Goal: Task Accomplishment & Management: Complete application form

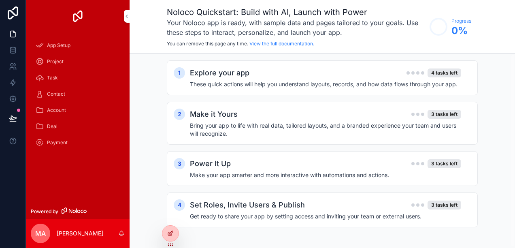
click at [168, 234] on icon at bounding box center [170, 234] width 4 height 4
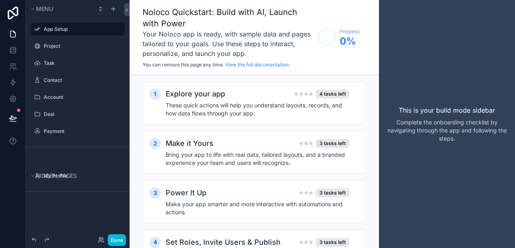
click at [0, 0] on icon "scrollable content" at bounding box center [0, 0] width 0 height 0
click at [80, 31] on input "*********" at bounding box center [71, 29] width 55 height 10
click at [80, 30] on input "*********" at bounding box center [71, 29] width 55 height 10
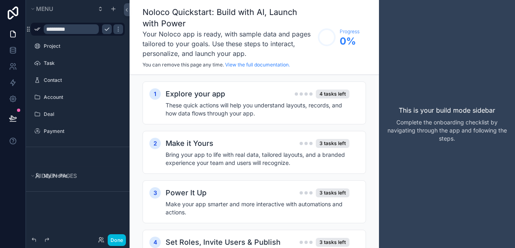
click at [81, 31] on input "*********" at bounding box center [71, 29] width 55 height 10
type input "*"
type input "****"
click at [66, 43] on label "Project" at bounding box center [82, 46] width 76 height 6
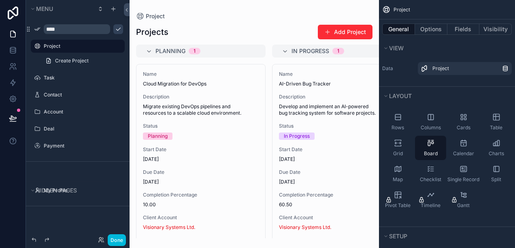
click at [0, 0] on icon "scrollable content" at bounding box center [0, 0] width 0 height 0
click at [67, 47] on input "*******" at bounding box center [71, 46] width 55 height 10
type input "*******"
click at [114, 86] on div "scrollable content" at bounding box center [78, 86] width 104 height 2
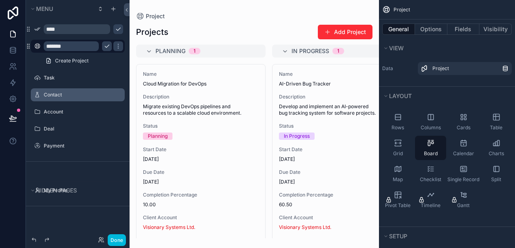
click at [51, 59] on icon "scrollable content" at bounding box center [48, 60] width 6 height 6
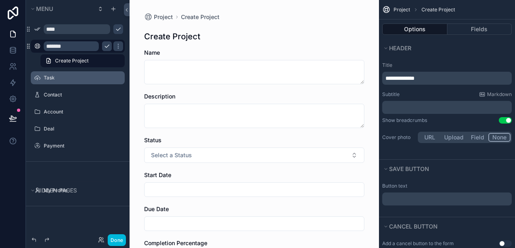
click at [0, 0] on icon "scrollable content" at bounding box center [0, 0] width 0 height 0
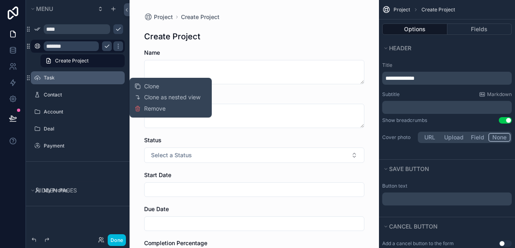
click at [0, 0] on icon "scrollable content" at bounding box center [0, 0] width 0 height 0
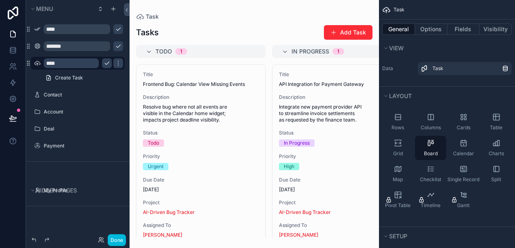
click at [81, 65] on input "****" at bounding box center [71, 63] width 55 height 10
type input "*****"
click at [110, 102] on div "scrollable content" at bounding box center [78, 103] width 104 height 2
click at [38, 94] on icon "scrollable content" at bounding box center [37, 94] width 6 height 6
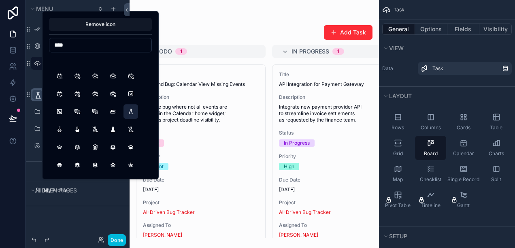
scroll to position [121, 0]
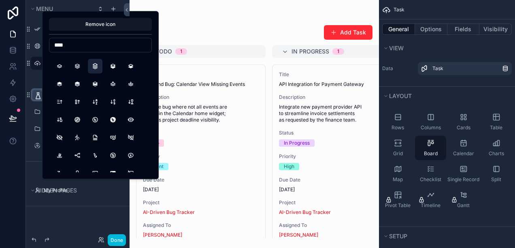
type input "****"
click at [92, 69] on button "Stack3" at bounding box center [95, 66] width 15 height 15
click at [176, 23] on div "scrollable content" at bounding box center [253, 124] width 249 height 248
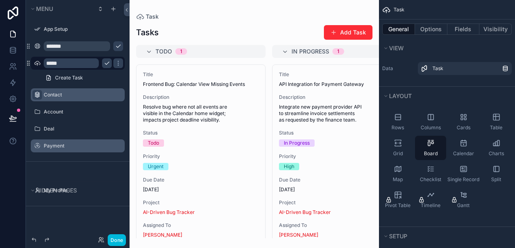
click at [0, 0] on icon "scrollable content" at bounding box center [0, 0] width 0 height 0
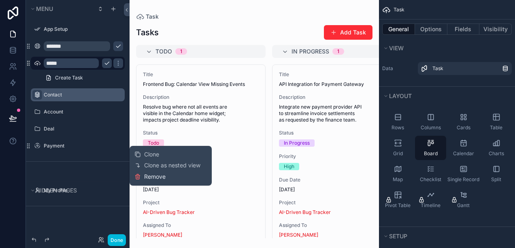
click at [146, 176] on span "Remove" at bounding box center [154, 176] width 21 height 8
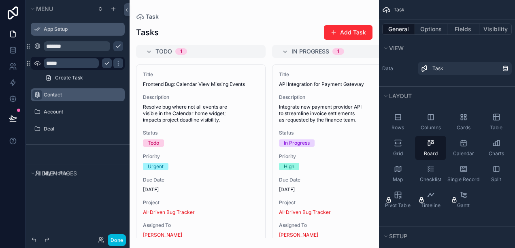
click at [84, 26] on div "App Setup" at bounding box center [83, 29] width 79 height 6
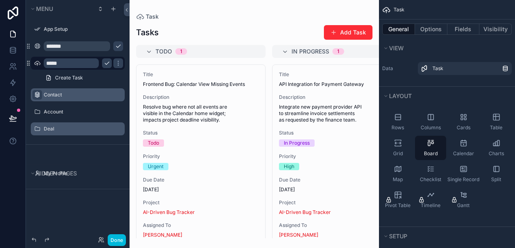
click at [0, 0] on icon "scrollable content" at bounding box center [0, 0] width 0 height 0
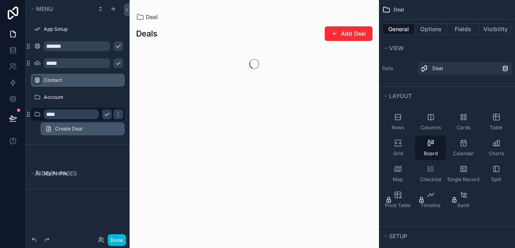
click at [59, 125] on span "Create Deal" at bounding box center [69, 128] width 28 height 6
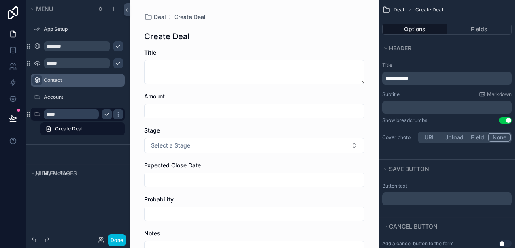
click at [64, 115] on input "****" at bounding box center [71, 114] width 55 height 10
type input "*"
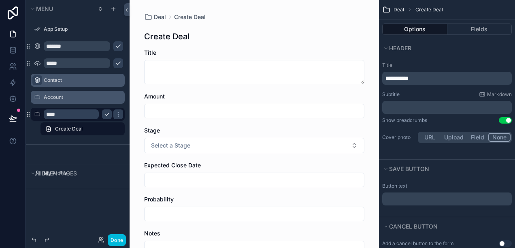
type input "****"
click at [93, 95] on label "Account" at bounding box center [82, 97] width 76 height 6
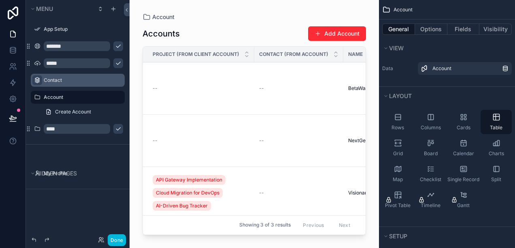
click at [71, 149] on div "Hidden pages My Profile" at bounding box center [78, 166] width 104 height 45
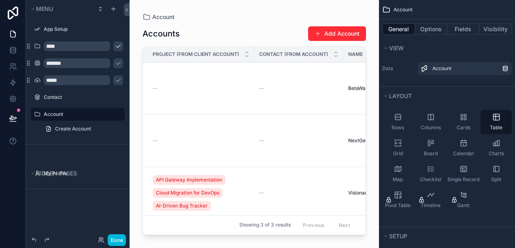
drag, startPoint x: 392, startPoint y: 126, endPoint x: 206, endPoint y: 28, distance: 211.2
click at [206, 28] on div "App Setup Deal Project Task Contact Account My Profile Powered by [PERSON_NAME]…" at bounding box center [321, 124] width 385 height 248
click at [393, 127] on span "Rows" at bounding box center [397, 127] width 13 height 6
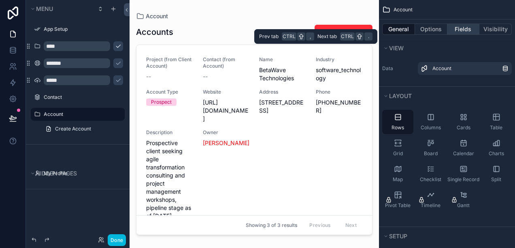
click at [451, 29] on button "Fields" at bounding box center [463, 28] width 32 height 11
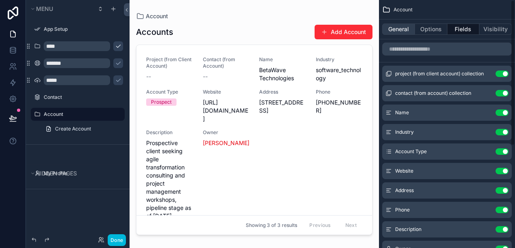
click at [403, 31] on button "General" at bounding box center [398, 28] width 33 height 11
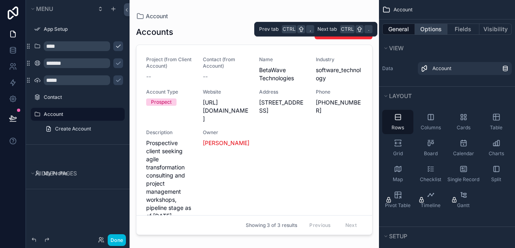
click at [429, 31] on button "Options" at bounding box center [431, 28] width 32 height 11
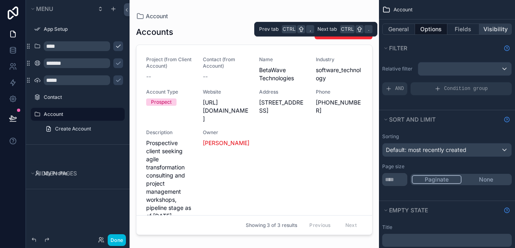
click at [487, 32] on button "Visibility" at bounding box center [495, 28] width 32 height 11
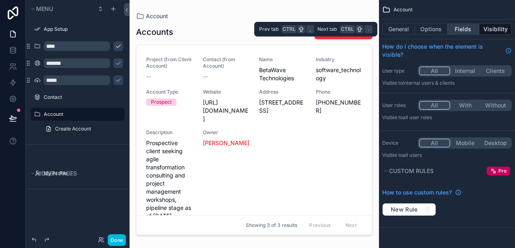
click at [449, 28] on button "Fields" at bounding box center [463, 28] width 32 height 11
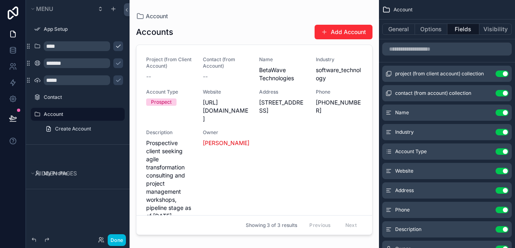
click at [216, 27] on div "scrollable content" at bounding box center [253, 119] width 249 height 238
click at [127, 10] on icon at bounding box center [127, 10] width 6 height 6
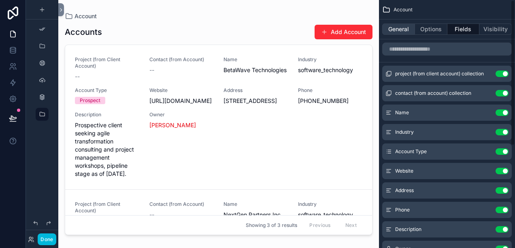
click at [401, 32] on button "General" at bounding box center [398, 28] width 33 height 11
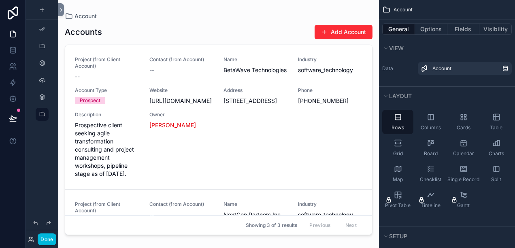
drag, startPoint x: 402, startPoint y: 124, endPoint x: 142, endPoint y: 47, distance: 270.8
click at [140, 48] on div "App Setup Deal Project Task Contact Account My Profile Powered by [PERSON_NAME]…" at bounding box center [286, 124] width 456 height 248
click at [420, 123] on div "Columns" at bounding box center [430, 122] width 31 height 24
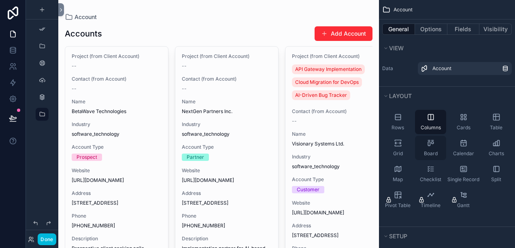
click at [423, 145] on div "Board" at bounding box center [430, 148] width 31 height 24
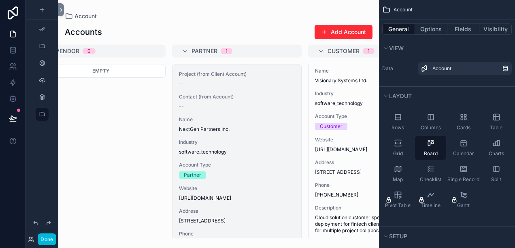
scroll to position [0, 28]
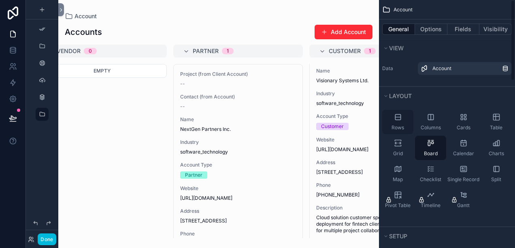
click at [397, 117] on icon "scrollable content" at bounding box center [398, 117] width 8 height 8
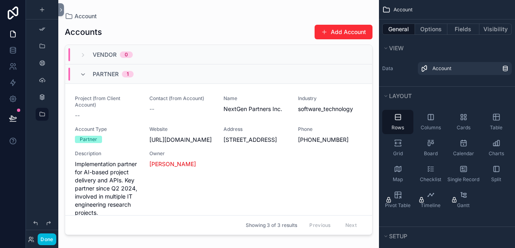
click at [70, 54] on div "Vendor 0" at bounding box center [106, 54] width 72 height 13
click at [70, 54] on div "Vendor 0" at bounding box center [106, 55] width 72 height 8
click at [83, 72] on div "Partner 1" at bounding box center [107, 74] width 54 height 13
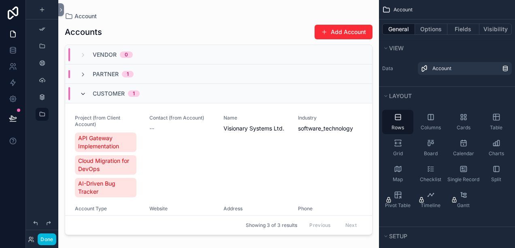
click at [84, 95] on icon "scrollable content" at bounding box center [83, 94] width 6 height 6
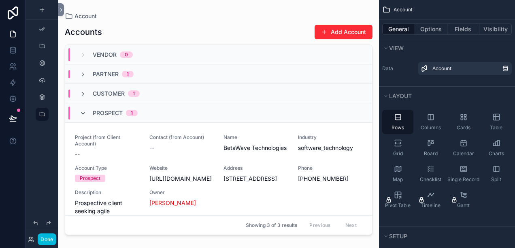
click at [85, 110] on icon "scrollable content" at bounding box center [83, 113] width 6 height 6
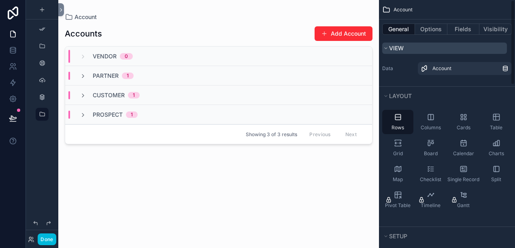
click at [385, 50] on icon "scrollable content" at bounding box center [385, 48] width 5 height 5
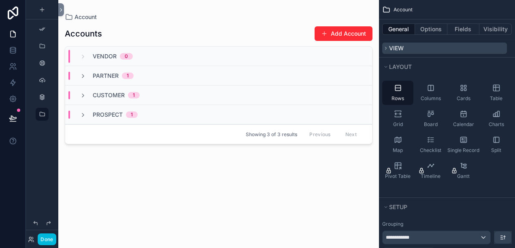
click at [385, 50] on icon "scrollable content" at bounding box center [385, 48] width 5 height 5
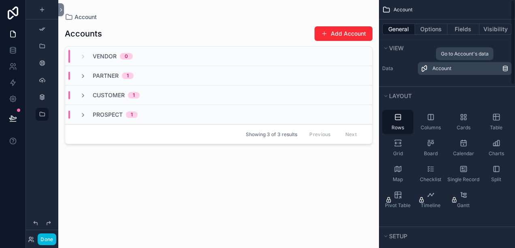
click at [437, 66] on span "Account" at bounding box center [441, 68] width 19 height 6
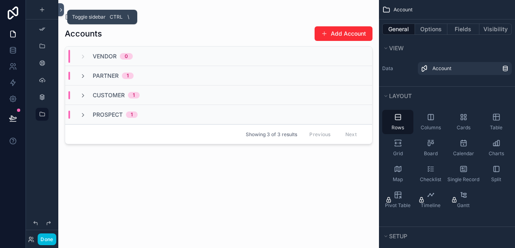
click at [60, 11] on icon at bounding box center [61, 10] width 6 height 6
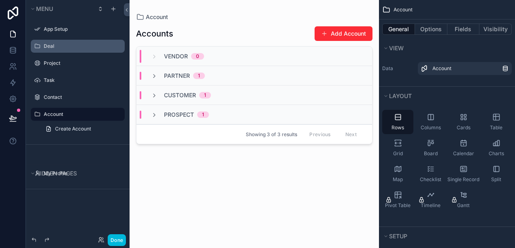
click at [58, 47] on label "Deal" at bounding box center [82, 46] width 76 height 6
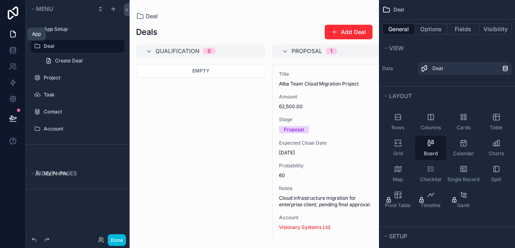
click at [16, 35] on icon at bounding box center [13, 34] width 8 height 8
click at [12, 34] on icon at bounding box center [13, 34] width 8 height 8
click at [110, 9] on icon "scrollable content" at bounding box center [113, 9] width 6 height 6
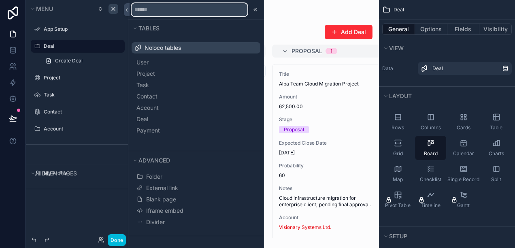
click at [167, 8] on input "text" at bounding box center [190, 9] width 116 height 13
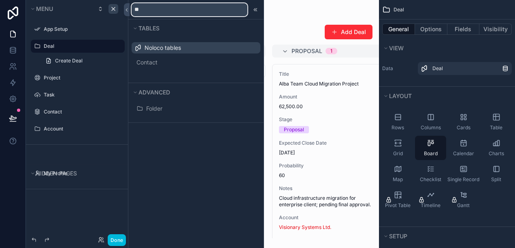
type input "*"
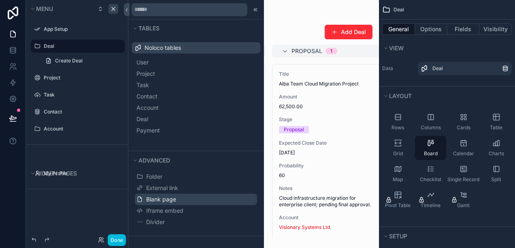
click at [164, 197] on span "Blank page" at bounding box center [161, 199] width 30 height 8
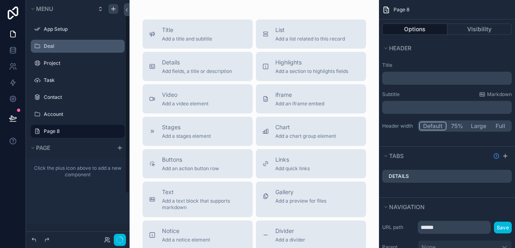
scroll to position [3, 0]
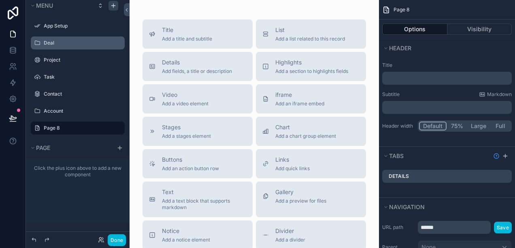
click at [62, 129] on label "Page 8" at bounding box center [82, 128] width 76 height 6
click at [0, 0] on button "scrollable content" at bounding box center [0, 0] width 0 height 0
click at [82, 127] on input "******" at bounding box center [71, 128] width 55 height 10
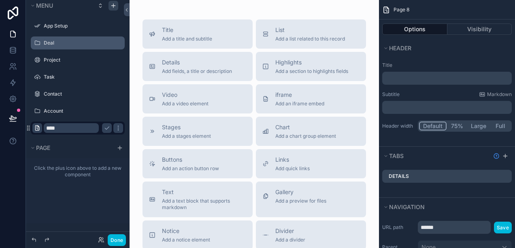
type input "****"
click at [38, 128] on icon "scrollable content" at bounding box center [37, 128] width 6 height 6
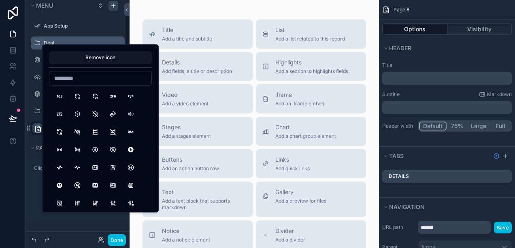
click at [62, 81] on input at bounding box center [100, 77] width 102 height 11
type input "***"
click at [75, 96] on button "Home2" at bounding box center [77, 96] width 15 height 15
click at [99, 217] on div "Click the plus icon above to add a new component" at bounding box center [78, 190] width 104 height 65
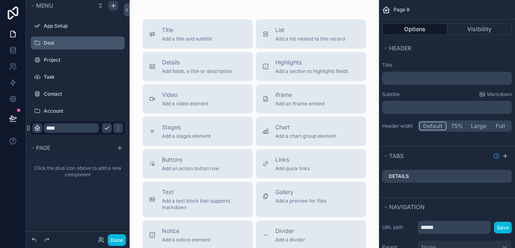
click at [108, 129] on icon "scrollable content" at bounding box center [107, 128] width 6 height 6
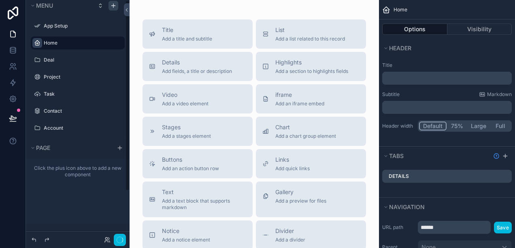
scroll to position [0, 0]
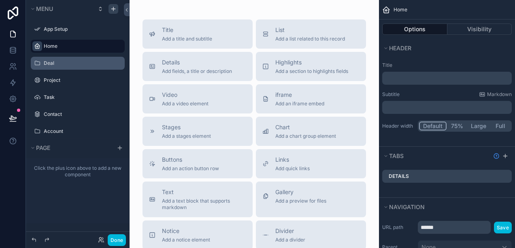
click at [0, 0] on icon "scrollable content" at bounding box center [0, 0] width 0 height 0
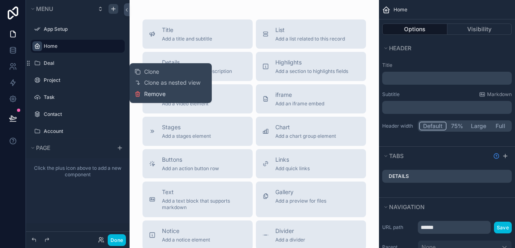
click at [148, 93] on span "Remove" at bounding box center [154, 94] width 21 height 8
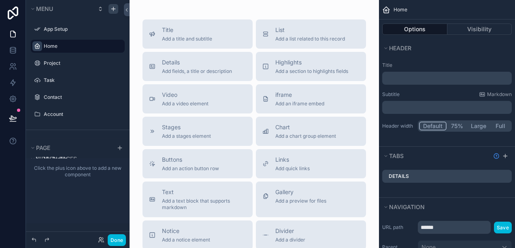
click at [396, 77] on p "﻿" at bounding box center [447, 78] width 125 height 8
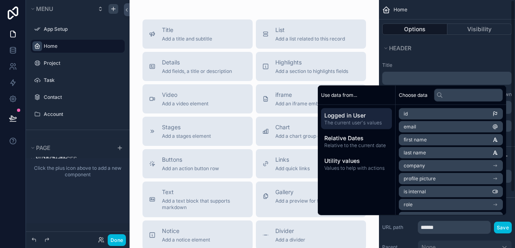
click at [408, 77] on p "﻿" at bounding box center [447, 78] width 125 height 8
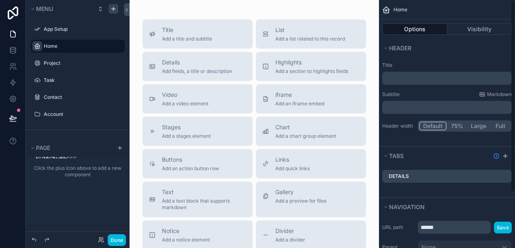
click at [408, 77] on p "﻿" at bounding box center [447, 78] width 125 height 8
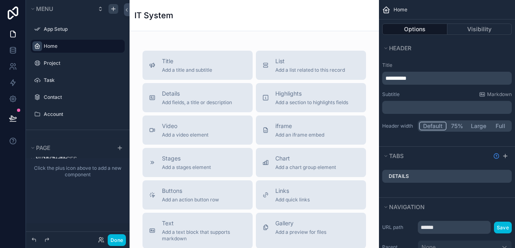
click at [186, 29] on div "IT System" at bounding box center [254, 15] width 240 height 31
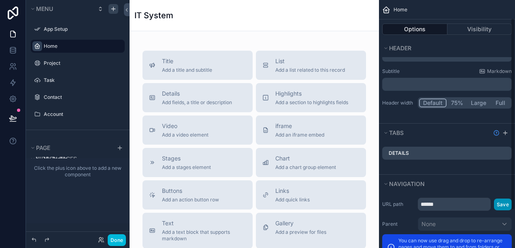
scroll to position [40, 0]
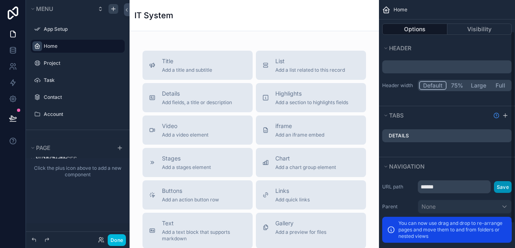
click at [503, 187] on button "Save" at bounding box center [503, 187] width 18 height 12
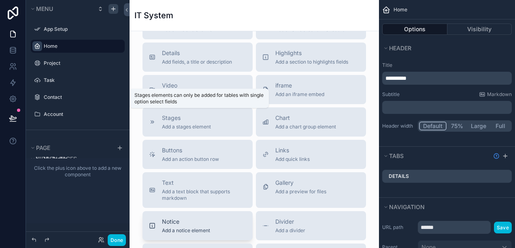
scroll to position [0, 0]
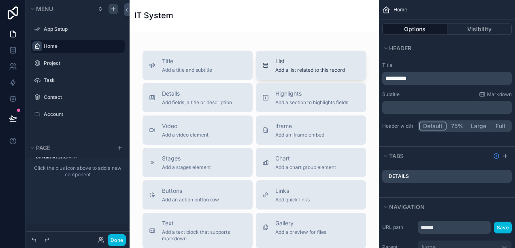
click at [267, 62] on div "List Add a list related to this record" at bounding box center [310, 65] width 97 height 16
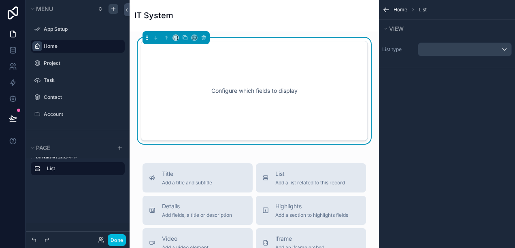
click at [186, 80] on div "Configure which fields to display" at bounding box center [254, 90] width 200 height 73
click at [210, 91] on div "Configure which fields to display" at bounding box center [254, 90] width 200 height 73
click at [233, 88] on div "Configure which fields to display" at bounding box center [254, 90] width 200 height 73
click at [227, 92] on div "Configure which fields to display" at bounding box center [254, 90] width 200 height 73
click at [176, 38] on icon "scrollable content" at bounding box center [176, 38] width 6 height 6
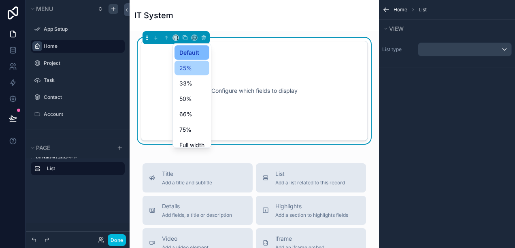
click at [184, 69] on span "25%" at bounding box center [185, 68] width 13 height 10
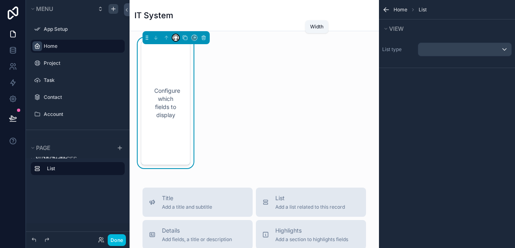
click at [177, 37] on icon "scrollable content" at bounding box center [176, 37] width 4 height 2
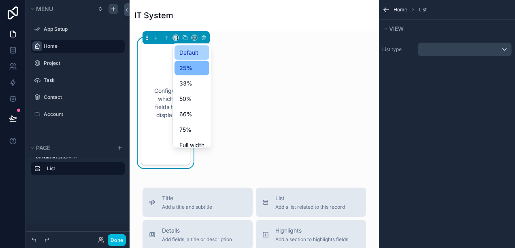
click at [185, 56] on span "Default" at bounding box center [188, 53] width 19 height 10
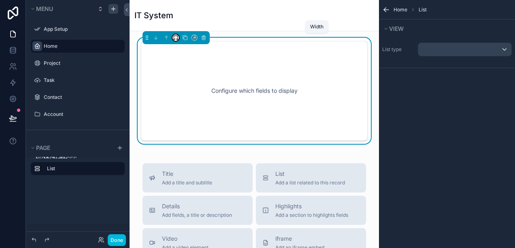
click at [174, 39] on icon "scrollable content" at bounding box center [176, 38] width 6 height 6
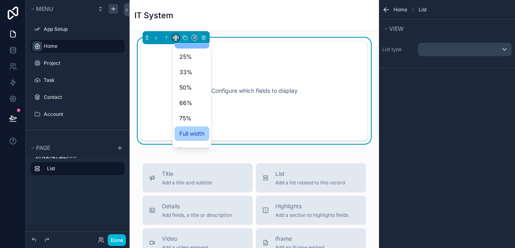
scroll to position [22, 0]
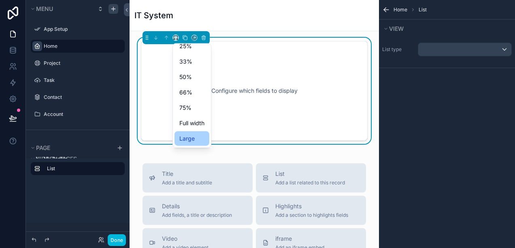
click at [185, 139] on span "Large" at bounding box center [186, 139] width 15 height 10
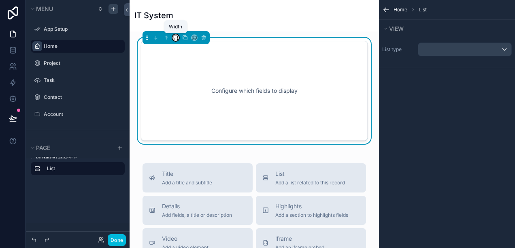
click at [174, 36] on icon "scrollable content" at bounding box center [176, 37] width 4 height 2
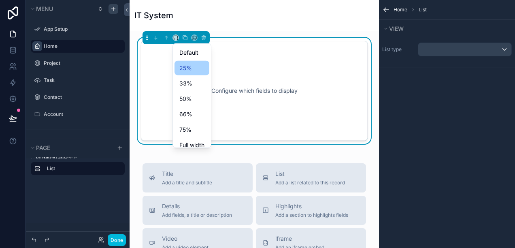
click at [185, 66] on span "25%" at bounding box center [185, 68] width 13 height 10
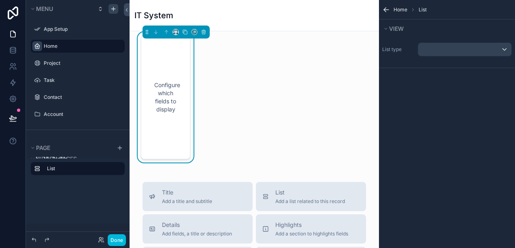
scroll to position [0, 0]
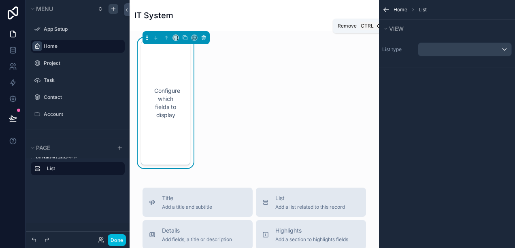
click at [201, 37] on icon "scrollable content" at bounding box center [204, 38] width 6 height 6
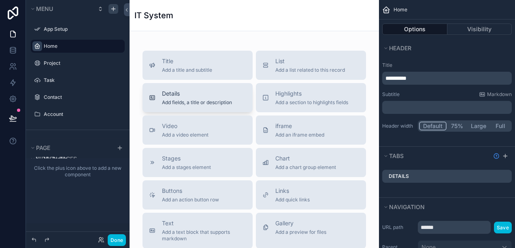
click at [189, 103] on span "Add fields, a title or description" at bounding box center [197, 102] width 70 height 6
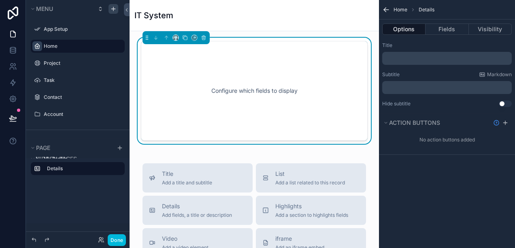
click at [219, 89] on div "Configure which fields to display" at bounding box center [254, 90] width 200 height 73
click at [218, 89] on div "Configure which fields to display" at bounding box center [254, 90] width 200 height 73
click at [214, 87] on div "Configure which fields to display" at bounding box center [254, 90] width 200 height 73
click at [397, 57] on p "﻿" at bounding box center [447, 58] width 125 height 6
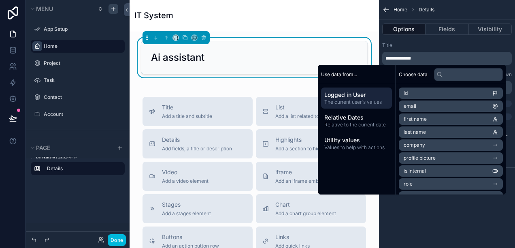
click at [352, 104] on span "The current user's values" at bounding box center [356, 102] width 64 height 6
click at [360, 103] on span "The current user's values" at bounding box center [356, 102] width 64 height 6
click at [360, 102] on span "The current user's values" at bounding box center [356, 102] width 64 height 6
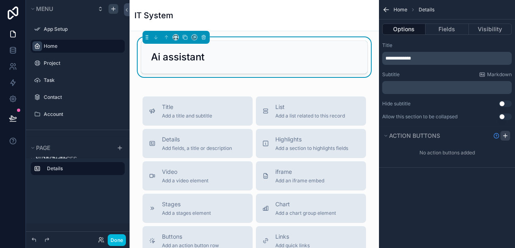
click at [505, 134] on icon "scrollable content" at bounding box center [505, 136] width 0 height 4
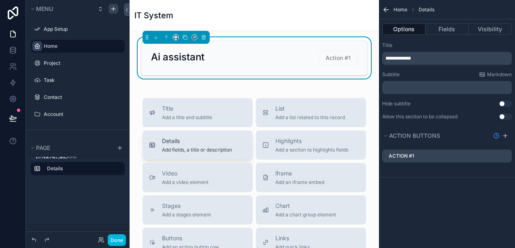
click at [186, 148] on span "Add fields, a title or description" at bounding box center [197, 149] width 70 height 6
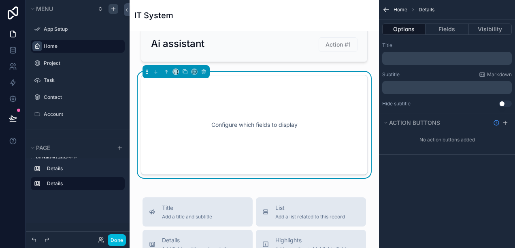
scroll to position [0, 0]
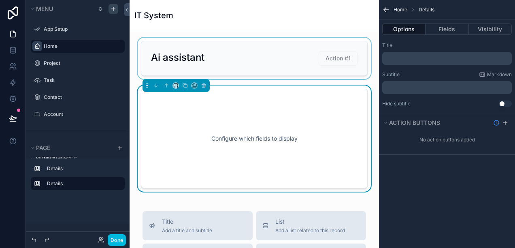
click at [201, 67] on div "scrollable content" at bounding box center [254, 58] width 236 height 41
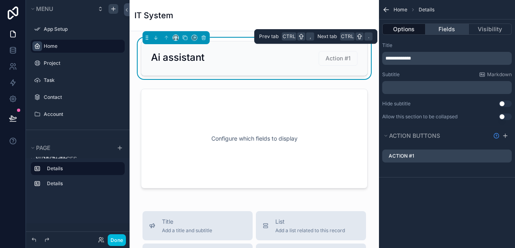
click at [443, 28] on button "Fields" at bounding box center [446, 28] width 43 height 11
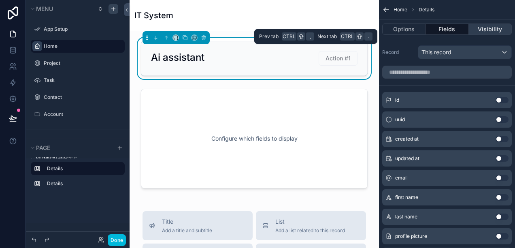
click at [479, 29] on button "Visibility" at bounding box center [490, 28] width 43 height 11
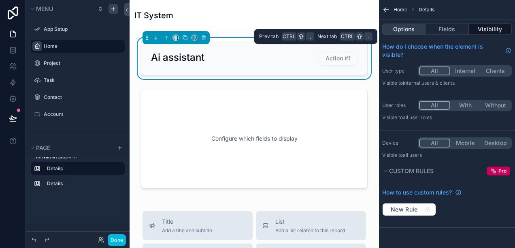
click at [410, 27] on button "Options" at bounding box center [403, 28] width 43 height 11
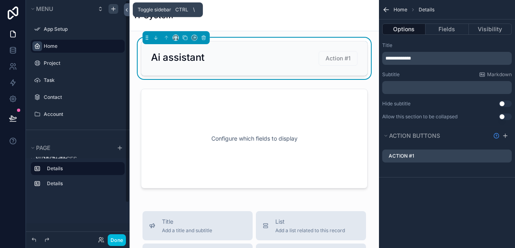
click at [124, 10] on icon at bounding box center [127, 10] width 6 height 6
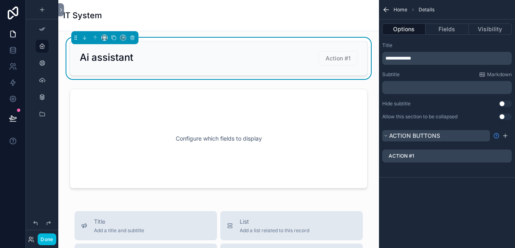
click at [402, 134] on span "Action buttons" at bounding box center [414, 135] width 51 height 7
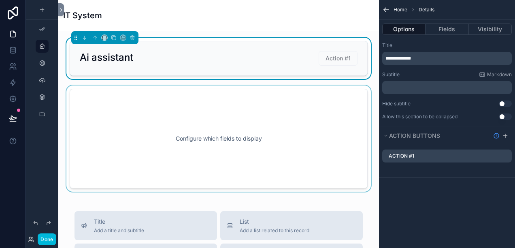
click at [187, 138] on div "scrollable content" at bounding box center [219, 138] width 308 height 106
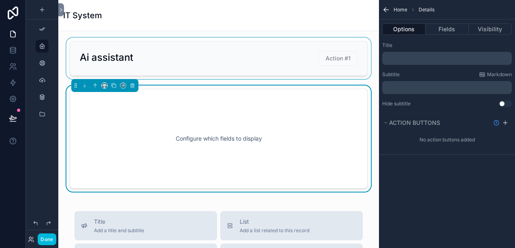
click at [187, 138] on div "Configure which fields to display" at bounding box center [218, 138] width 271 height 73
click at [393, 63] on div "﻿" at bounding box center [446, 58] width 129 height 13
click at [392, 58] on p "﻿" at bounding box center [447, 58] width 125 height 6
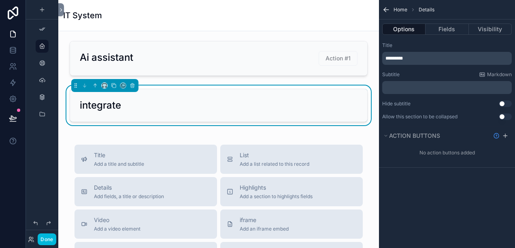
click at [387, 43] on label "Title" at bounding box center [387, 45] width 10 height 6
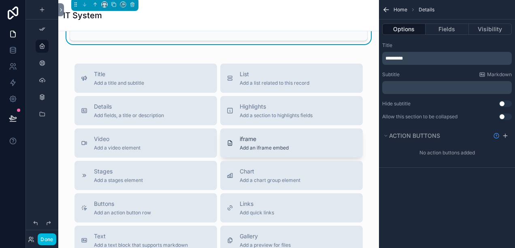
click at [254, 148] on span "Add an iframe embed" at bounding box center [264, 147] width 49 height 6
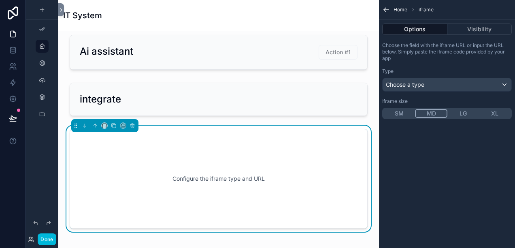
scroll to position [0, 0]
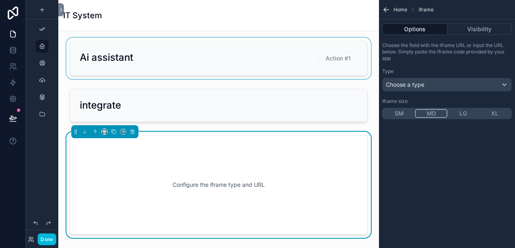
click at [261, 60] on div "scrollable content" at bounding box center [219, 58] width 308 height 41
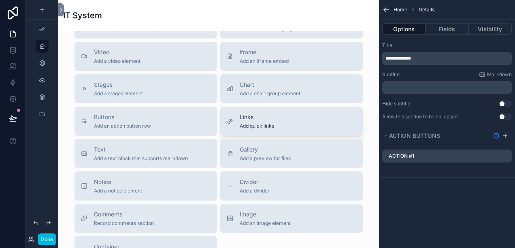
scroll to position [324, 0]
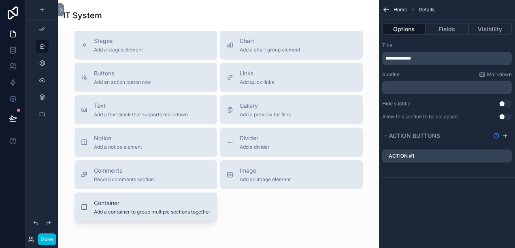
click at [153, 213] on span "Add a container to group multiple sections together" at bounding box center [152, 211] width 117 height 6
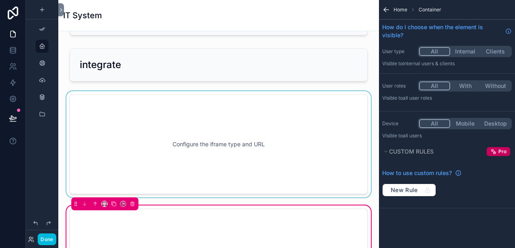
scroll to position [81, 0]
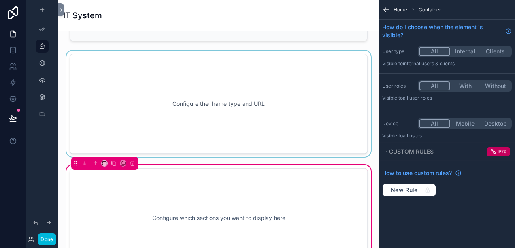
click at [216, 134] on div "scrollable content" at bounding box center [219, 104] width 308 height 106
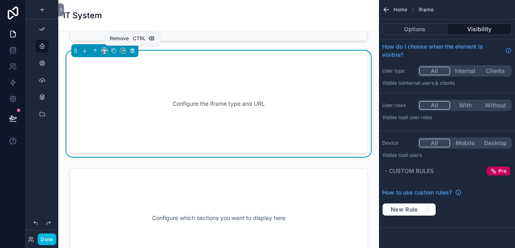
click at [134, 51] on icon "scrollable content" at bounding box center [132, 51] width 6 height 6
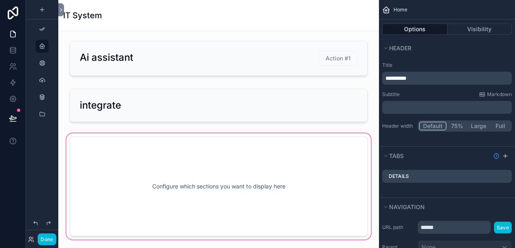
scroll to position [0, 0]
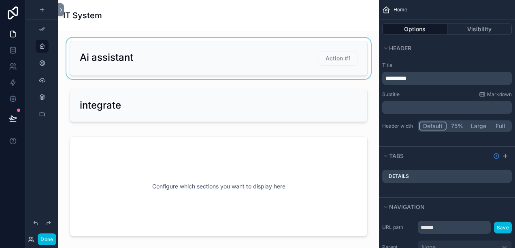
click at [123, 58] on div "scrollable content" at bounding box center [219, 58] width 308 height 41
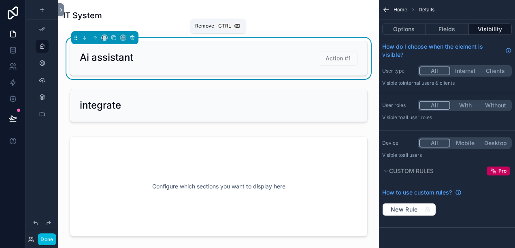
click at [132, 38] on icon "scrollable content" at bounding box center [132, 38] width 0 height 2
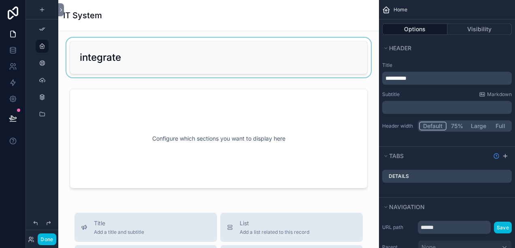
click at [130, 56] on div "scrollable content" at bounding box center [219, 58] width 308 height 40
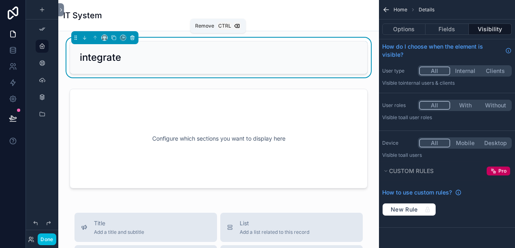
click at [131, 37] on icon "scrollable content" at bounding box center [132, 38] width 6 height 6
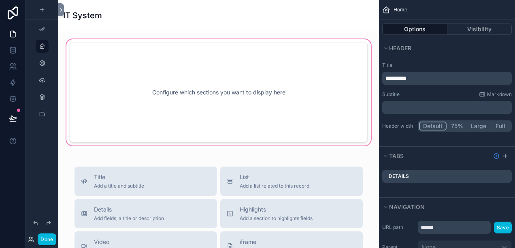
click at [147, 80] on div "scrollable content" at bounding box center [219, 92] width 308 height 109
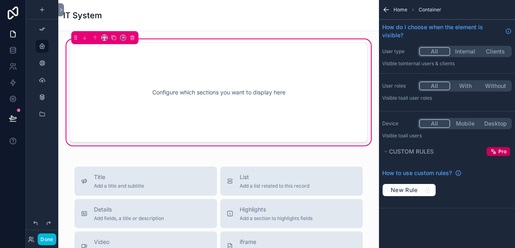
click at [153, 93] on div "Configure which sections you want to display here" at bounding box center [218, 92] width 271 height 73
drag, startPoint x: 260, startPoint y: 80, endPoint x: 260, endPoint y: 86, distance: 6.1
click at [260, 81] on div "Configure which sections you want to display here" at bounding box center [218, 92] width 271 height 73
click at [408, 9] on div "Home Container" at bounding box center [417, 9] width 48 height 6
click at [184, 91] on div "Configure which sections you want to display here" at bounding box center [218, 92] width 271 height 73
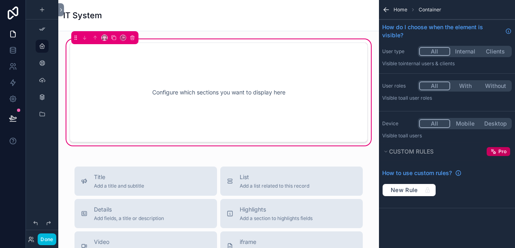
click at [184, 91] on div "Configure which sections you want to display here" at bounding box center [218, 92] width 271 height 73
drag, startPoint x: 184, startPoint y: 91, endPoint x: 141, endPoint y: 111, distance: 47.4
click at [141, 111] on div "Configure which sections you want to display here" at bounding box center [218, 92] width 271 height 73
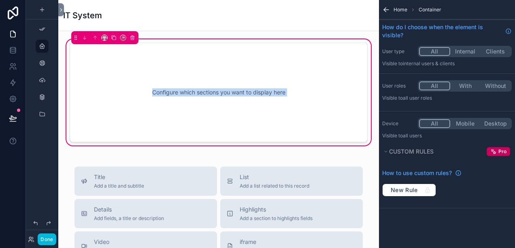
click at [271, 87] on div "Configure which sections you want to display here" at bounding box center [218, 92] width 271 height 73
click at [383, 13] on icon "scrollable content" at bounding box center [386, 10] width 8 height 8
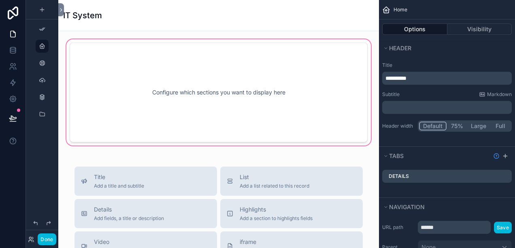
click at [215, 95] on div "scrollable content" at bounding box center [219, 92] width 308 height 109
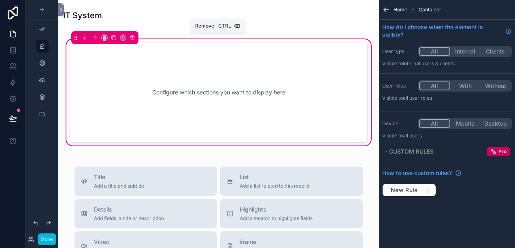
click at [134, 37] on icon "scrollable content" at bounding box center [132, 38] width 6 height 6
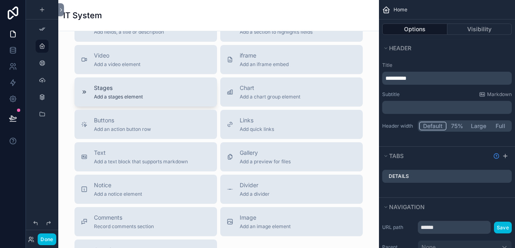
scroll to position [53, 0]
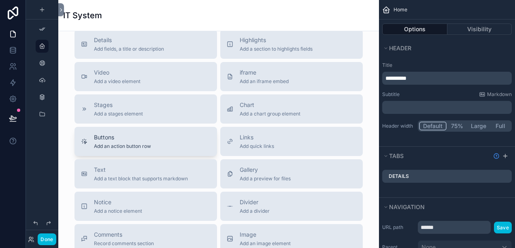
click at [132, 138] on span "Buttons" at bounding box center [122, 137] width 57 height 8
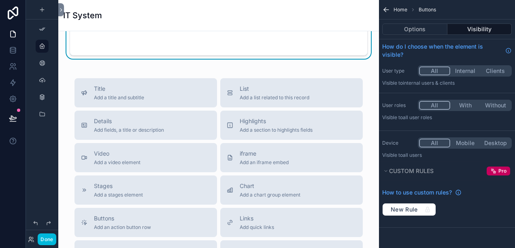
scroll to position [0, 0]
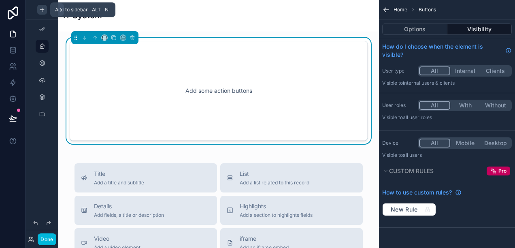
click at [41, 11] on icon "scrollable content" at bounding box center [42, 9] width 6 height 6
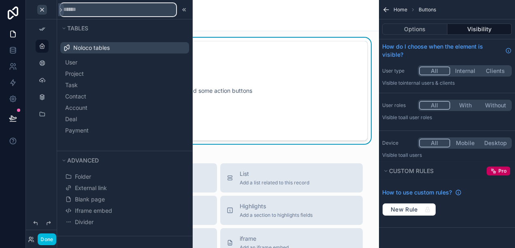
click at [78, 13] on input "text" at bounding box center [118, 9] width 116 height 13
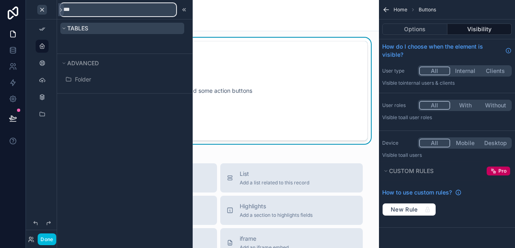
type input "***"
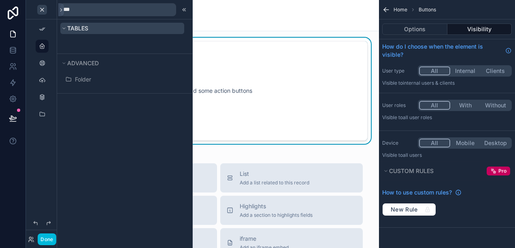
click at [73, 26] on span "Tables" at bounding box center [77, 28] width 21 height 7
click at [72, 27] on span "Tables" at bounding box center [77, 28] width 21 height 7
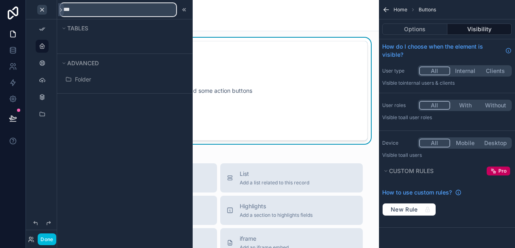
click at [87, 10] on input "***" at bounding box center [118, 9] width 116 height 13
click at [87, 9] on input "***" at bounding box center [118, 9] width 116 height 13
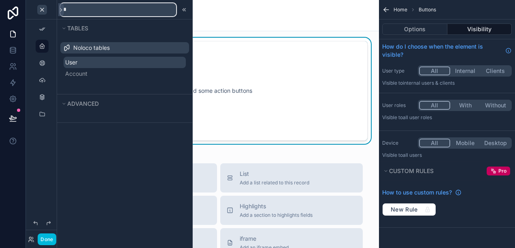
type input "*"
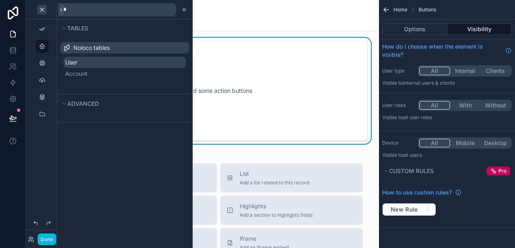
click at [0, 0] on icon at bounding box center [0, 0] width 0 height 0
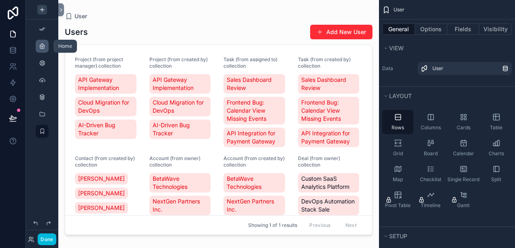
click at [39, 43] on icon "scrollable content" at bounding box center [42, 46] width 6 height 6
click at [42, 46] on icon "scrollable content" at bounding box center [42, 46] width 6 height 6
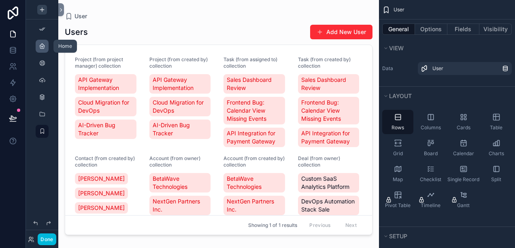
click at [42, 47] on icon "scrollable content" at bounding box center [42, 46] width 6 height 6
click at [16, 34] on icon at bounding box center [13, 34] width 8 height 8
click at [17, 35] on icon at bounding box center [13, 34] width 8 height 8
click at [42, 43] on icon "scrollable content" at bounding box center [42, 46] width 6 height 6
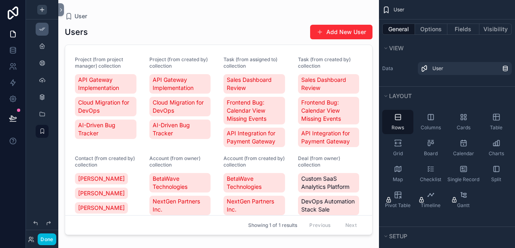
drag, startPoint x: 44, startPoint y: 46, endPoint x: 36, endPoint y: 29, distance: 18.5
click at [36, 29] on div "scrollable content" at bounding box center [42, 79] width 32 height 158
click at [49, 240] on button "Done" at bounding box center [47, 239] width 18 height 12
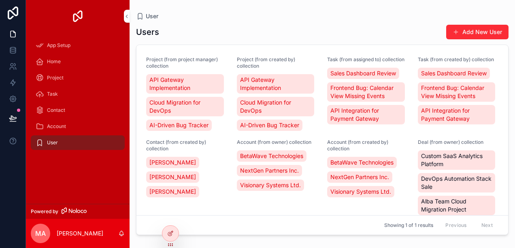
click at [46, 64] on div "Home" at bounding box center [78, 61] width 84 height 13
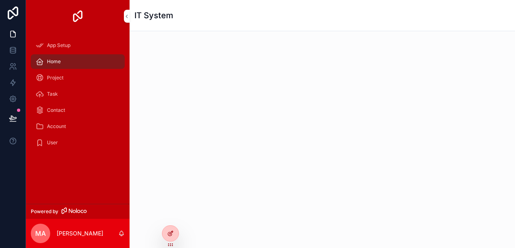
click at [167, 235] on div at bounding box center [170, 232] width 16 height 15
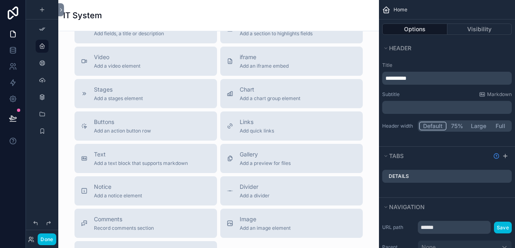
scroll to position [40, 0]
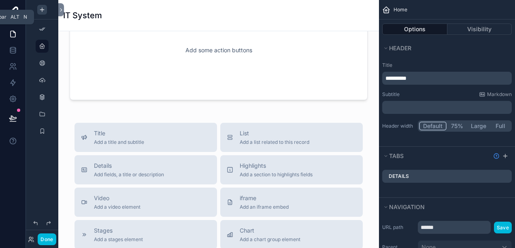
click at [38, 11] on div "scrollable content" at bounding box center [42, 10] width 10 height 10
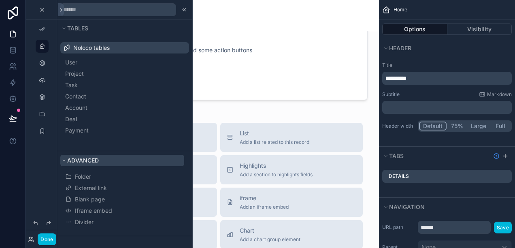
click at [72, 162] on span "Advanced" at bounding box center [83, 160] width 32 height 7
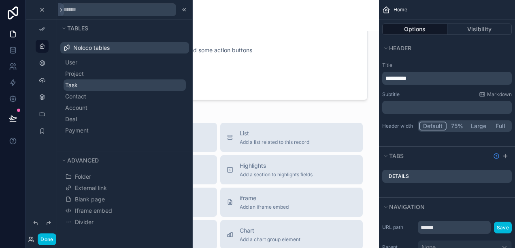
click at [73, 86] on button "Task" at bounding box center [125, 84] width 122 height 11
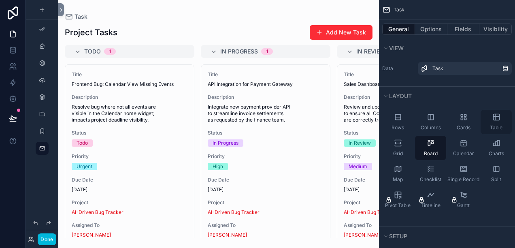
click at [486, 124] on div "Table" at bounding box center [495, 122] width 31 height 24
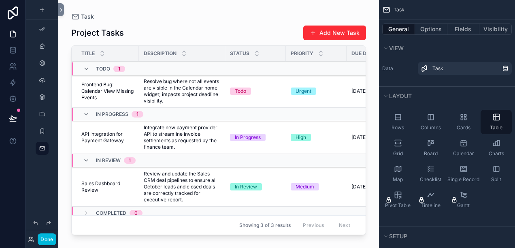
click at [335, 34] on div "scrollable content" at bounding box center [218, 119] width 320 height 238
click at [312, 31] on span "scrollable content" at bounding box center [313, 33] width 6 height 6
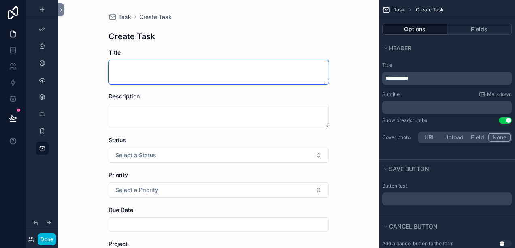
click at [125, 78] on textarea "scrollable content" at bounding box center [218, 72] width 220 height 24
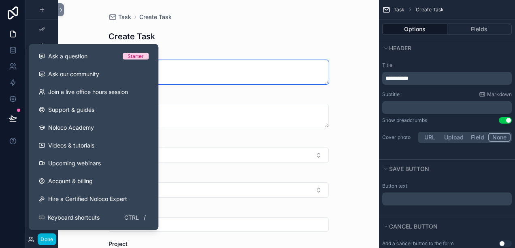
click at [182, 67] on textarea "scrollable content" at bounding box center [218, 72] width 220 height 24
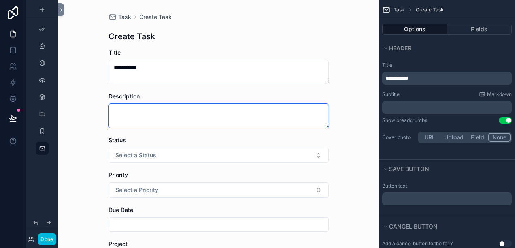
click at [176, 119] on textarea "scrollable content" at bounding box center [218, 116] width 220 height 24
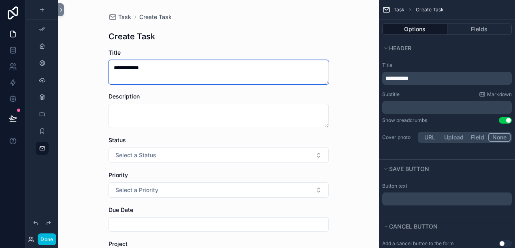
type textarea "**********"
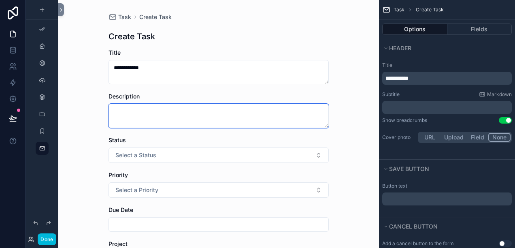
click at [131, 108] on textarea "scrollable content" at bounding box center [218, 116] width 220 height 24
type textarea "*"
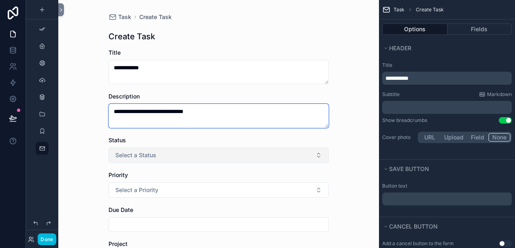
type textarea "**********"
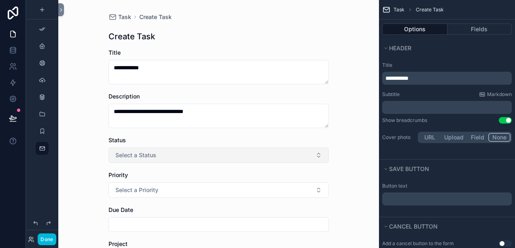
click at [126, 151] on span "Select a Status" at bounding box center [135, 155] width 41 height 8
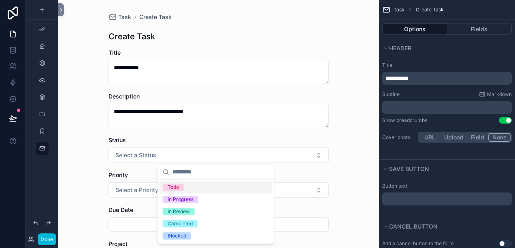
click at [177, 187] on div "Todo" at bounding box center [173, 186] width 11 height 7
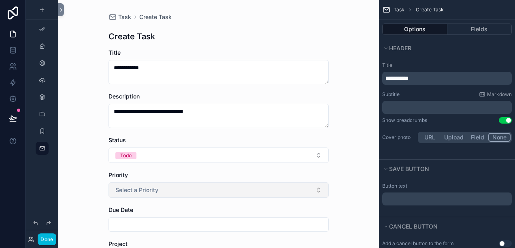
click at [124, 189] on span "Select a Priority" at bounding box center [136, 190] width 43 height 8
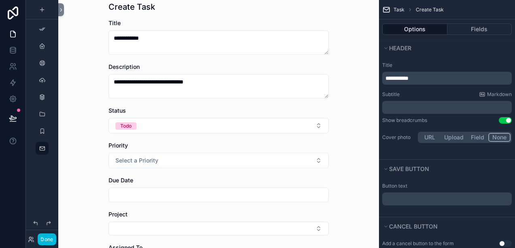
scroll to position [81, 0]
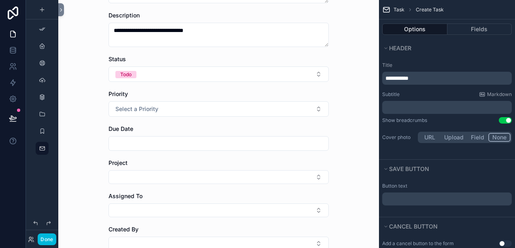
click at [126, 138] on input "scrollable content" at bounding box center [218, 143] width 219 height 11
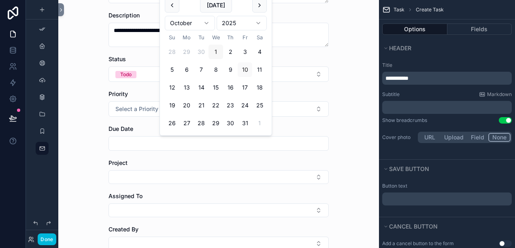
click at [223, 54] on button "1" at bounding box center [215, 52] width 15 height 15
type input "*********"
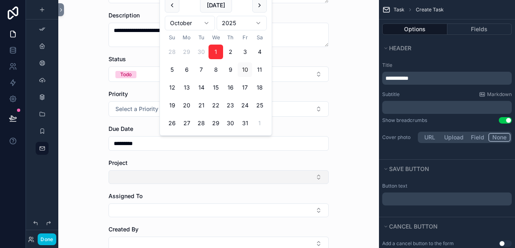
click at [133, 171] on button "Select Button" at bounding box center [218, 177] width 220 height 14
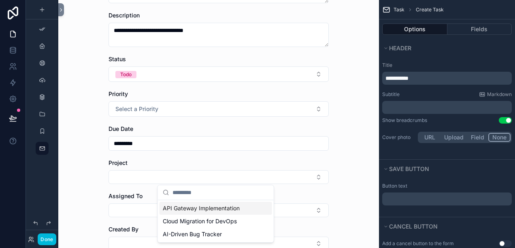
type input "*"
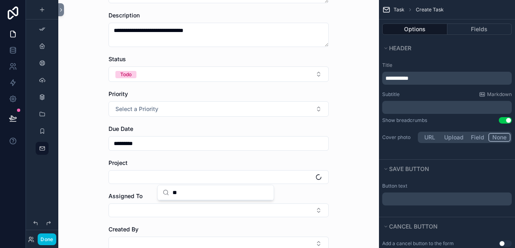
type input "*"
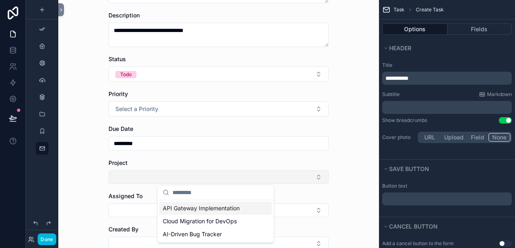
click at [148, 178] on button "Select Button" at bounding box center [218, 177] width 220 height 14
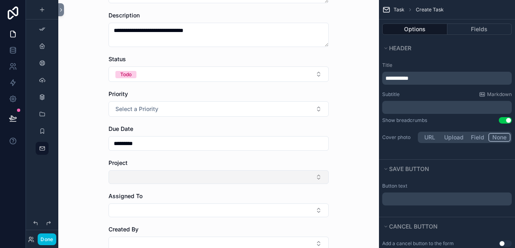
click at [148, 178] on button "Select Button" at bounding box center [218, 177] width 220 height 14
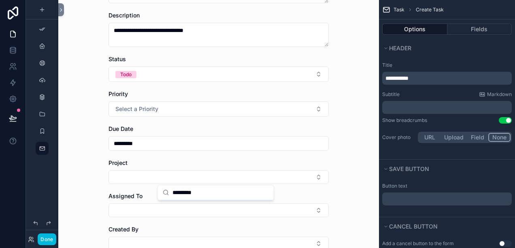
drag, startPoint x: 148, startPoint y: 178, endPoint x: 214, endPoint y: 189, distance: 67.3
click at [214, 189] on input "*********" at bounding box center [220, 192] width 96 height 15
click at [215, 190] on input "*********" at bounding box center [220, 192] width 96 height 15
type input "*"
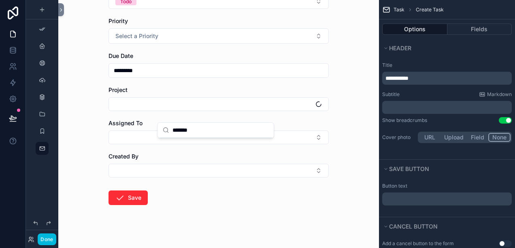
scroll to position [161, 0]
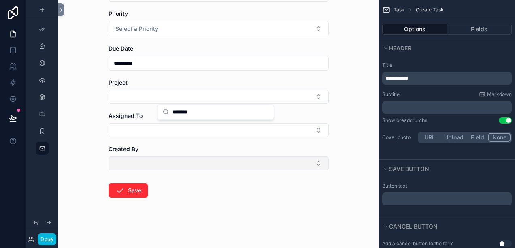
type input "*******"
click at [151, 157] on button "Select Button" at bounding box center [218, 163] width 220 height 14
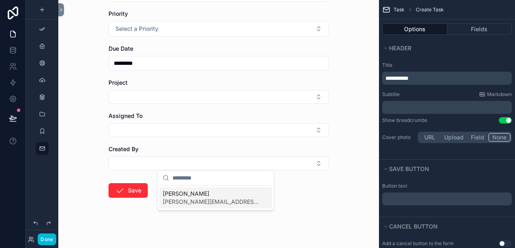
click at [193, 199] on span "[PERSON_NAME][EMAIL_ADDRESS][DOMAIN_NAME]" at bounding box center [211, 201] width 96 height 8
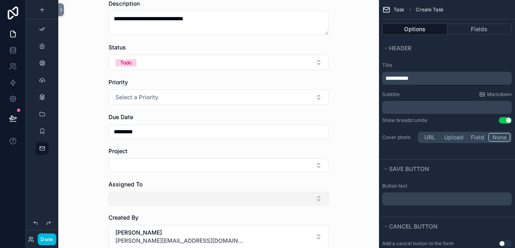
scroll to position [81, 0]
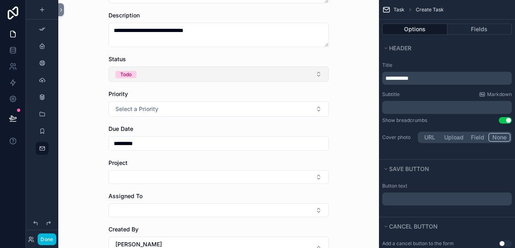
click at [280, 80] on button "Todo" at bounding box center [218, 73] width 220 height 15
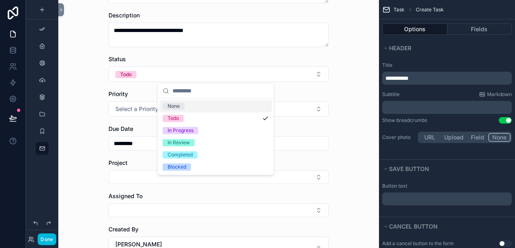
click at [231, 104] on div "None" at bounding box center [215, 106] width 112 height 12
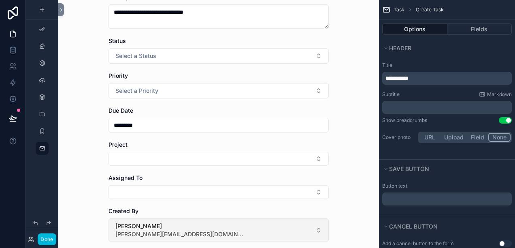
scroll to position [171, 0]
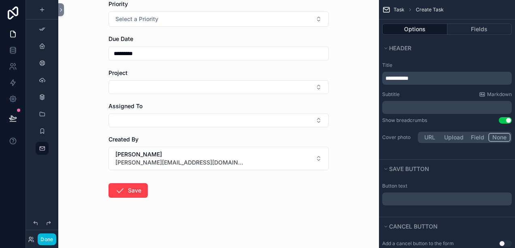
click at [124, 193] on button "Save" at bounding box center [127, 190] width 39 height 15
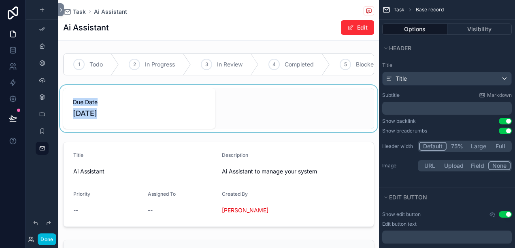
drag, startPoint x: 231, startPoint y: 78, endPoint x: 314, endPoint y: 102, distance: 86.5
click at [314, 102] on div "1 Todo 2 In Progress 3 In Review 4 Completed 5 Blocked Due Date [DATE] Title Ai…" at bounding box center [218, 205] width 320 height 310
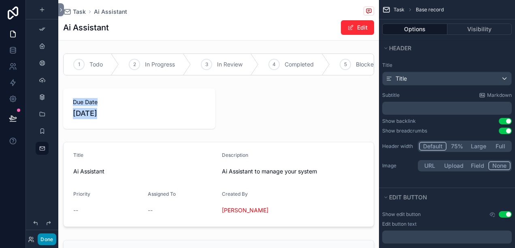
click at [40, 239] on button "Done" at bounding box center [47, 239] width 18 height 12
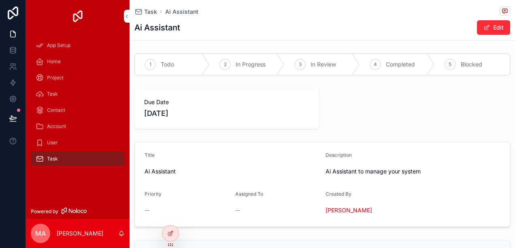
click at [86, 13] on link "scrollable content" at bounding box center [78, 16] width 94 height 13
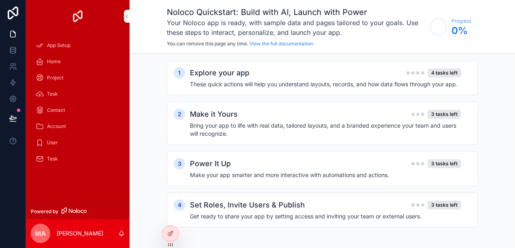
click at [84, 15] on img "scrollable content" at bounding box center [77, 16] width 13 height 13
click at [165, 233] on div at bounding box center [170, 232] width 16 height 15
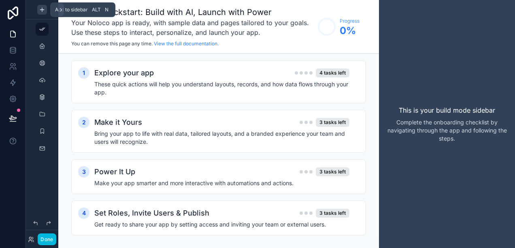
click at [40, 11] on icon "scrollable content" at bounding box center [42, 9] width 6 height 6
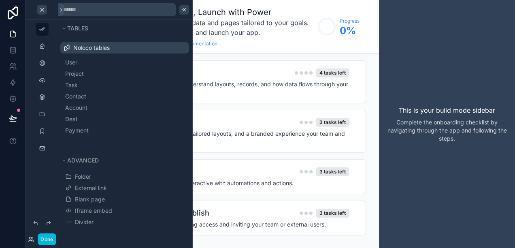
click at [182, 10] on icon at bounding box center [184, 9] width 6 height 6
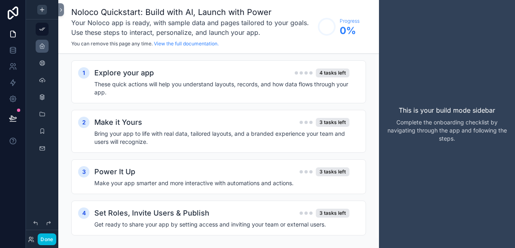
click at [38, 45] on div "scrollable content" at bounding box center [42, 46] width 10 height 13
click at [40, 51] on div "scrollable content" at bounding box center [42, 46] width 10 height 13
click at [38, 241] on button "Done" at bounding box center [47, 239] width 18 height 12
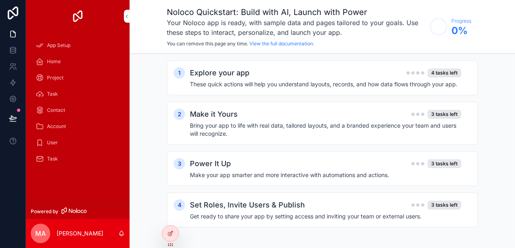
click at [48, 61] on span "Home" at bounding box center [54, 61] width 14 height 6
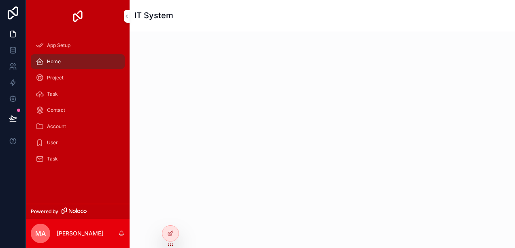
click at [66, 61] on div "Home" at bounding box center [78, 61] width 84 height 13
click at [55, 82] on div "Project" at bounding box center [78, 77] width 84 height 13
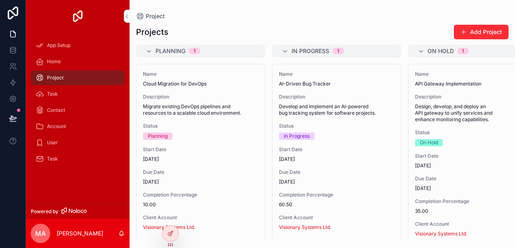
click at [49, 66] on div "Home" at bounding box center [78, 61] width 84 height 13
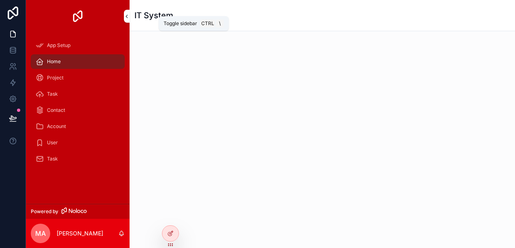
click at [124, 16] on icon "scrollable content" at bounding box center [127, 16] width 6 height 6
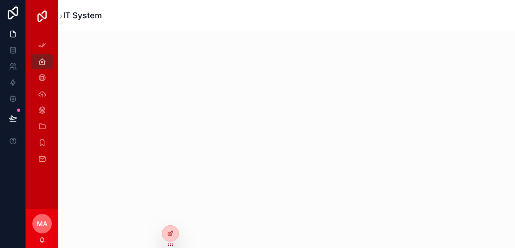
click at [168, 233] on icon at bounding box center [170, 233] width 6 height 6
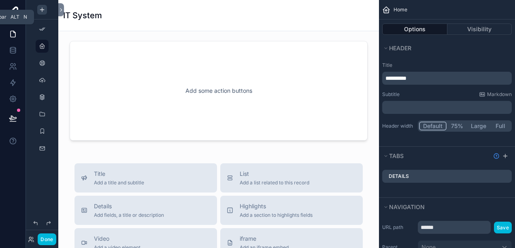
click at [44, 10] on icon "scrollable content" at bounding box center [42, 9] width 6 height 6
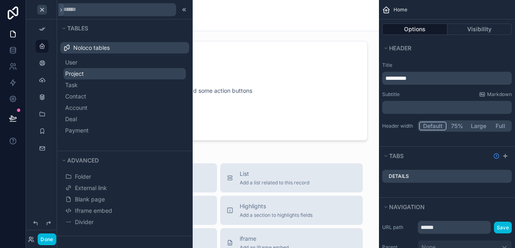
click at [72, 74] on button "Project" at bounding box center [125, 73] width 122 height 11
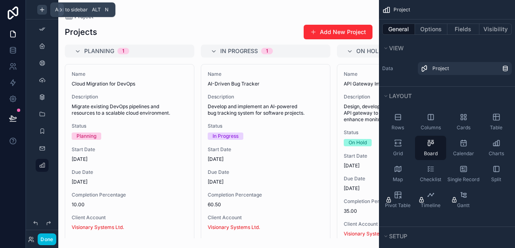
click at [45, 7] on icon "scrollable content" at bounding box center [42, 9] width 6 height 6
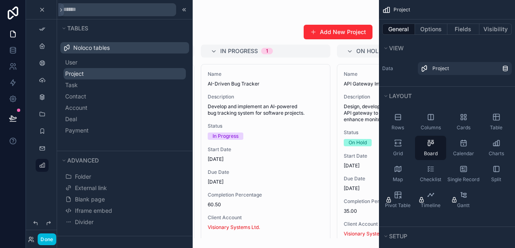
click at [68, 69] on button "Project" at bounding box center [125, 73] width 122 height 11
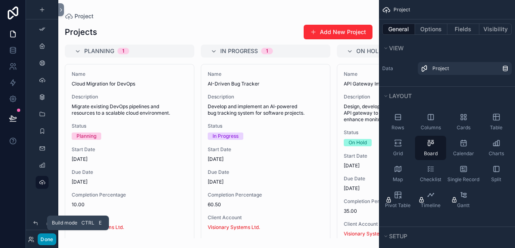
click at [45, 238] on button "Done" at bounding box center [47, 239] width 18 height 12
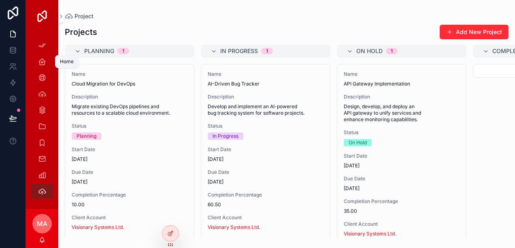
click at [49, 59] on link "Home" at bounding box center [42, 61] width 23 height 15
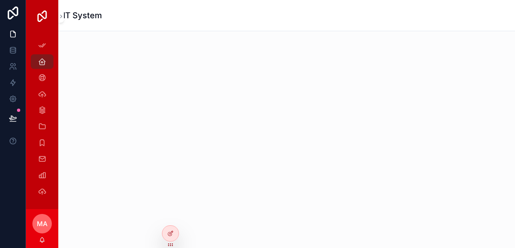
click at [37, 18] on img "scrollable content" at bounding box center [42, 16] width 13 height 13
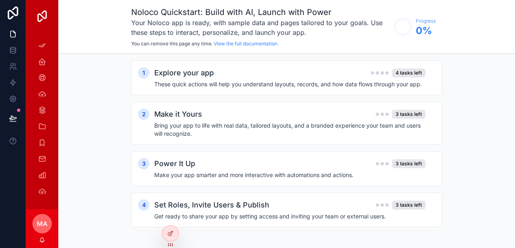
click at [44, 25] on div "scrollable content" at bounding box center [42, 16] width 32 height 32
click at [42, 56] on div "Home" at bounding box center [42, 61] width 13 height 13
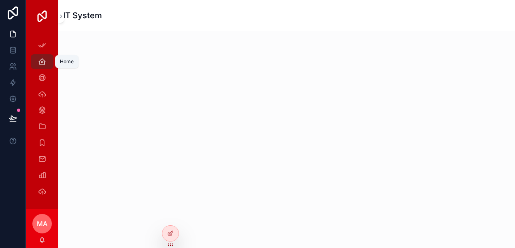
click at [44, 59] on icon "scrollable content" at bounding box center [42, 61] width 8 height 8
click at [171, 231] on icon at bounding box center [170, 233] width 6 height 6
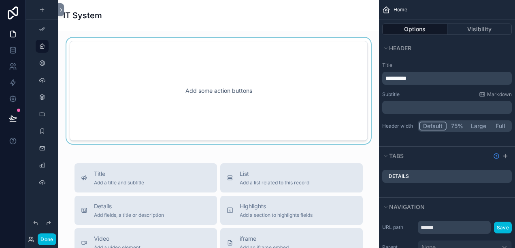
click at [154, 103] on div "scrollable content" at bounding box center [219, 91] width 308 height 106
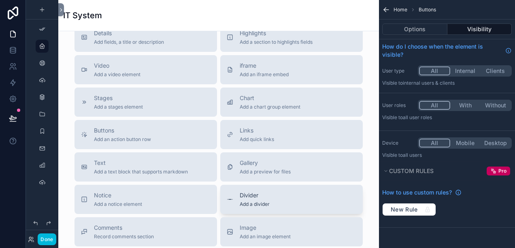
scroll to position [202, 0]
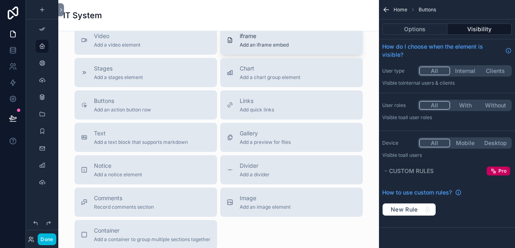
click at [267, 41] on div "iframe Add an iframe embed" at bounding box center [264, 40] width 49 height 16
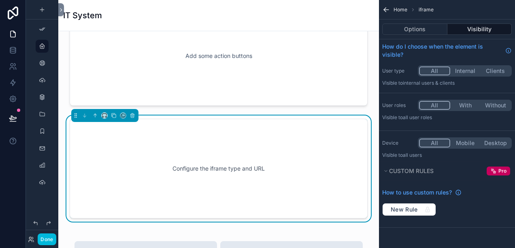
scroll to position [0, 0]
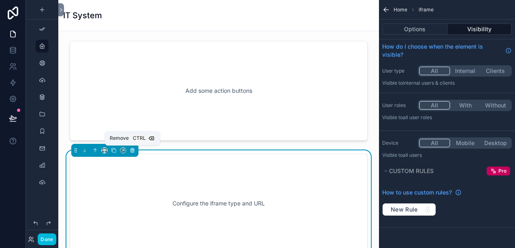
click at [130, 153] on button "scrollable content" at bounding box center [132, 150] width 9 height 9
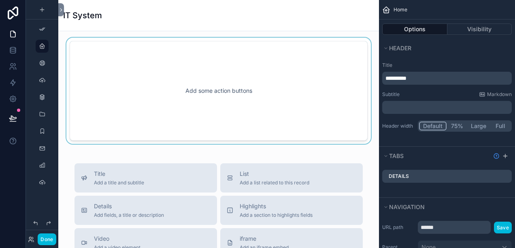
click at [127, 101] on div "scrollable content" at bounding box center [219, 91] width 308 height 106
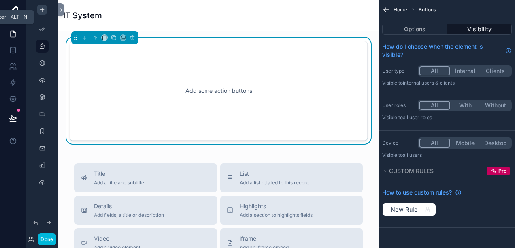
click at [40, 11] on icon "scrollable content" at bounding box center [42, 9] width 6 height 6
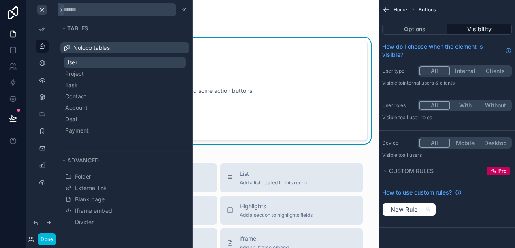
click at [74, 62] on button "User" at bounding box center [125, 62] width 122 height 11
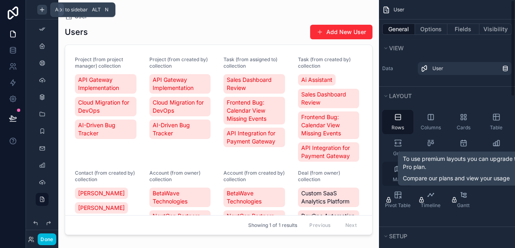
drag, startPoint x: 370, startPoint y: 104, endPoint x: 388, endPoint y: 178, distance: 76.0
click at [404, 210] on div "App Setup Home Project Task Contact Account User Task Project Project User My P…" at bounding box center [286, 124] width 456 height 248
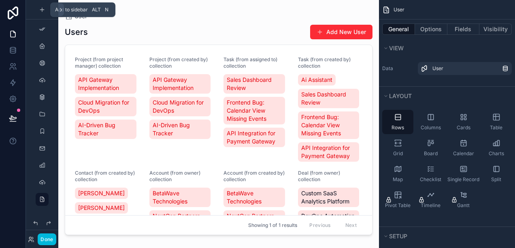
drag, startPoint x: 41, startPoint y: 9, endPoint x: 40, endPoint y: 18, distance: 9.3
click at [41, 9] on icon "scrollable content" at bounding box center [42, 9] width 6 height 6
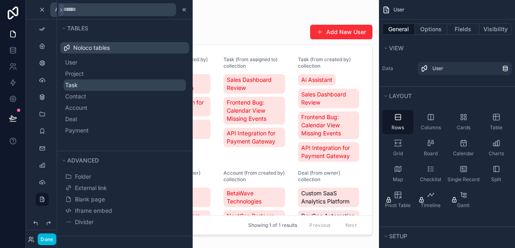
click at [78, 82] on span "Task" at bounding box center [71, 85] width 13 height 8
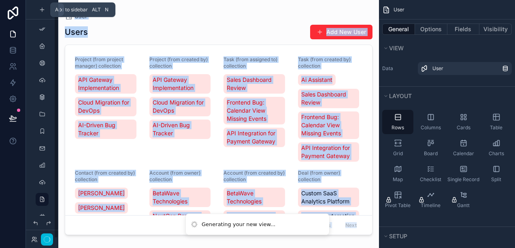
scroll to position [11, 0]
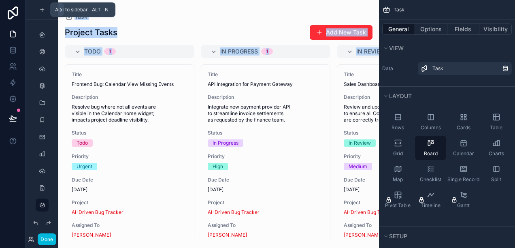
click at [187, 28] on div "scrollable content" at bounding box center [218, 124] width 320 height 248
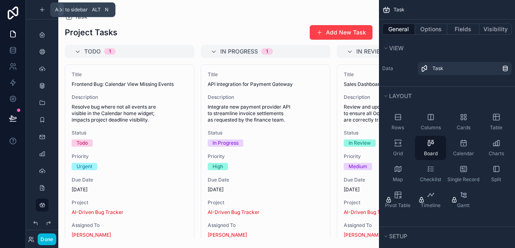
click at [320, 32] on span "scrollable content" at bounding box center [319, 32] width 6 height 6
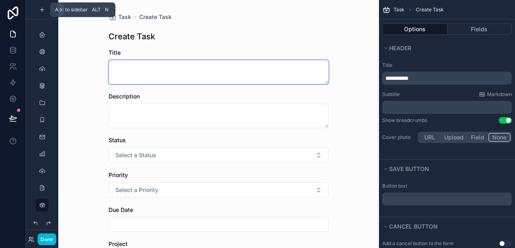
click at [139, 74] on textarea "scrollable content" at bounding box center [218, 72] width 220 height 24
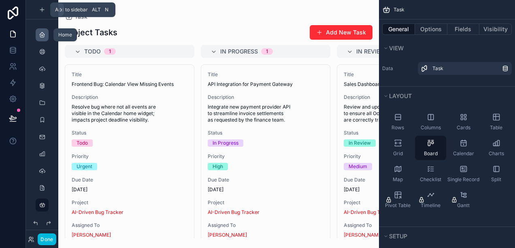
click at [40, 36] on icon "scrollable content" at bounding box center [42, 35] width 6 height 6
click at [40, 37] on icon "scrollable content" at bounding box center [42, 35] width 6 height 6
click at [41, 37] on icon "scrollable content" at bounding box center [42, 35] width 6 height 6
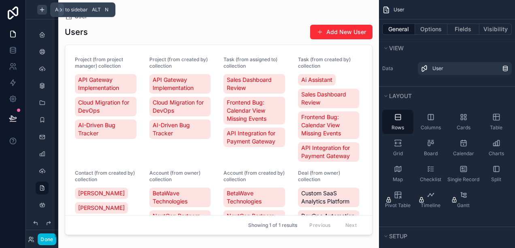
click at [39, 6] on icon "scrollable content" at bounding box center [42, 9] width 6 height 6
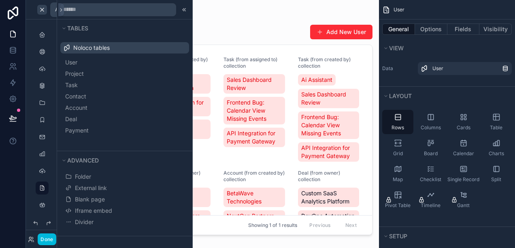
click at [77, 117] on span "Deal" at bounding box center [71, 119] width 12 height 8
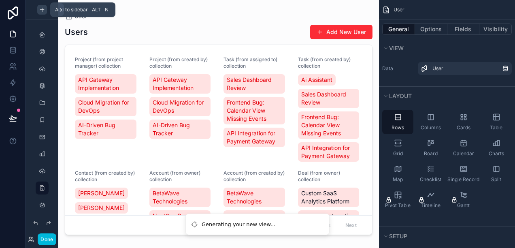
click at [324, 27] on div "scrollable content" at bounding box center [218, 119] width 320 height 238
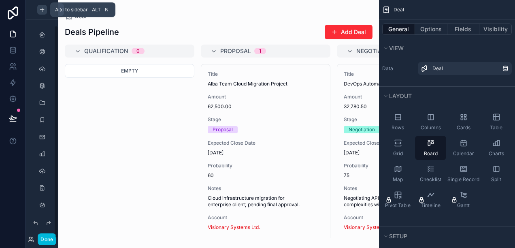
scroll to position [28, 0]
